Goal: Check status: Check status

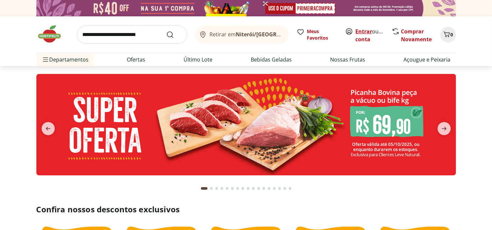
click at [360, 33] on link "Entrar" at bounding box center [364, 31] width 17 height 7
click at [362, 41] on link "[PERSON_NAME]" at bounding box center [377, 39] width 43 height 7
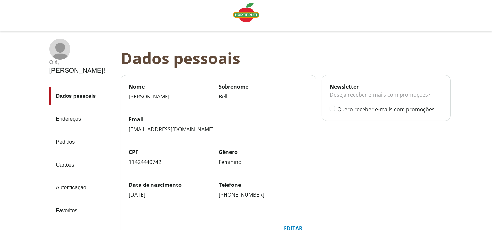
scroll to position [36, 0]
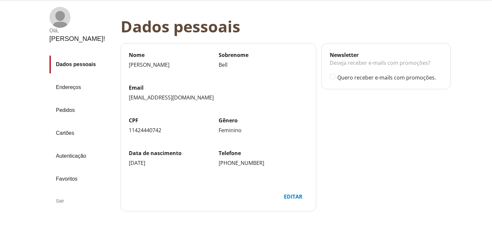
click at [67, 102] on link "Pedidos" at bounding box center [82, 111] width 66 height 18
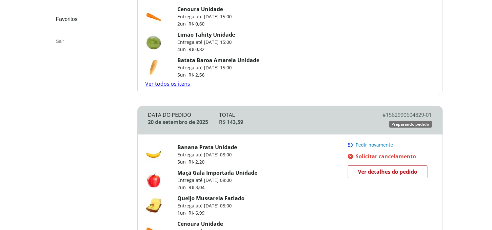
scroll to position [182, 0]
click at [181, 87] on link "Ver todos os itens" at bounding box center [167, 83] width 45 height 7
